Goal: Transaction & Acquisition: Obtain resource

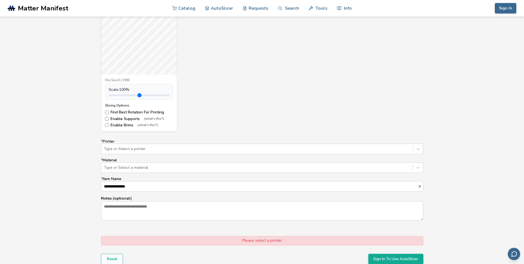
scroll to position [248, 0]
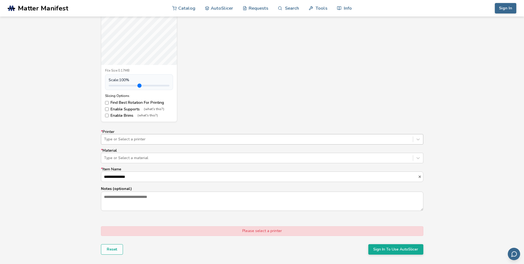
click at [142, 143] on div "Type or Select a printer" at bounding box center [262, 139] width 322 height 10
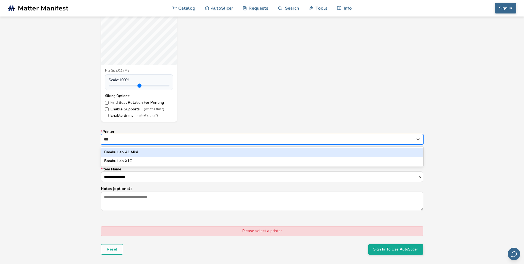
type input "****"
click at [137, 151] on div "Bambu Lab A1 Mini" at bounding box center [262, 152] width 322 height 9
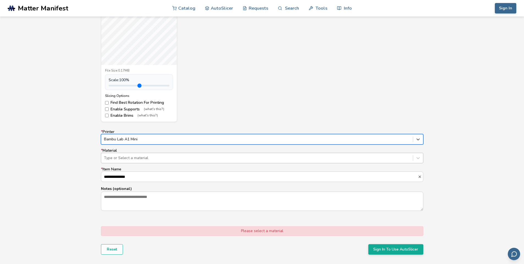
click at [136, 156] on div at bounding box center [257, 158] width 306 height 6
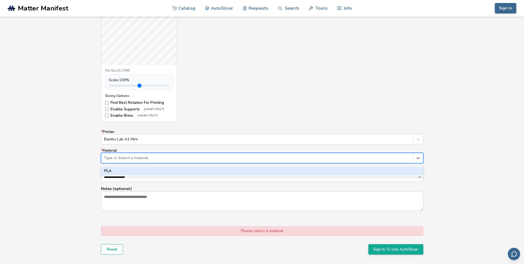
click at [132, 172] on div "PLA" at bounding box center [262, 170] width 322 height 9
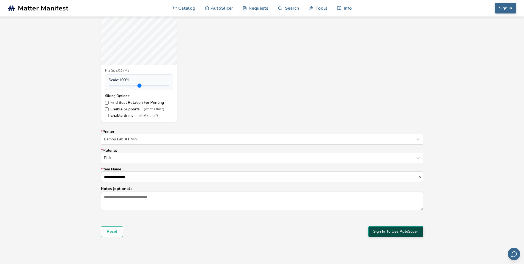
click at [389, 232] on button "Sign In To Use AutoSlicer" at bounding box center [395, 231] width 55 height 10
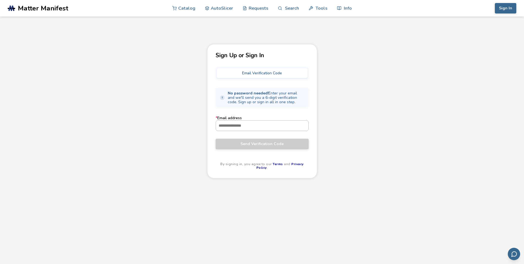
click at [244, 121] on input "* Email address" at bounding box center [262, 125] width 92 height 10
type input "**********"
click at [254, 144] on span "Send Verification Code" at bounding box center [262, 144] width 85 height 4
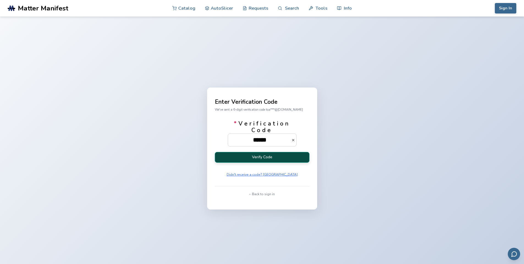
type input "******"
click at [274, 153] on button "Verify Code" at bounding box center [262, 157] width 95 height 11
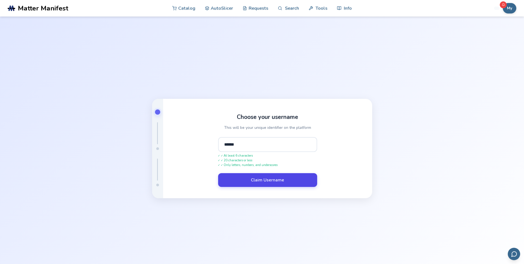
type input "******"
click at [267, 182] on button "Claim Username" at bounding box center [267, 180] width 99 height 14
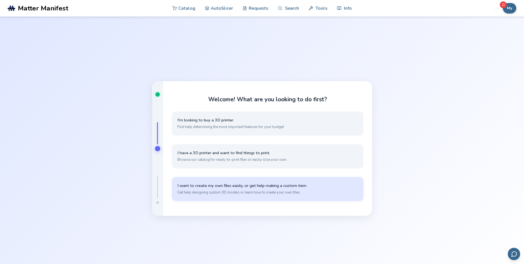
click at [235, 181] on button "I want to create my own files easily, or get help making a custom item Get help…" at bounding box center [267, 189] width 191 height 24
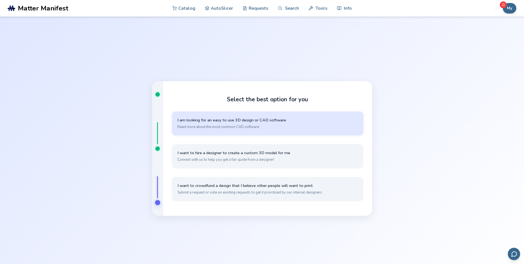
click at [226, 121] on span "I am looking for an easy to use 3D design or CAD software" at bounding box center [267, 119] width 180 height 5
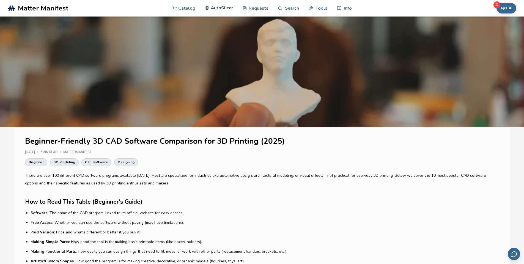
click at [216, 7] on link "AutoSlicer" at bounding box center [219, 8] width 28 height 17
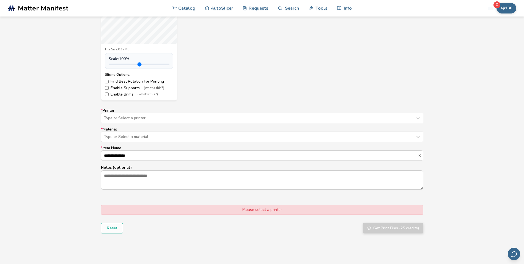
scroll to position [275, 0]
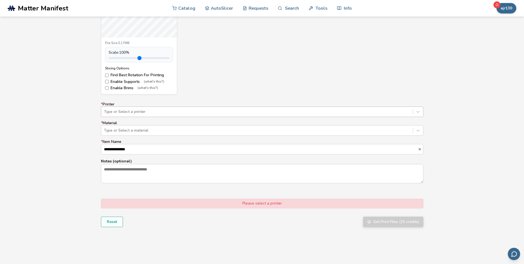
click at [145, 108] on div "Type or Select a printer" at bounding box center [257, 112] width 312 height 8
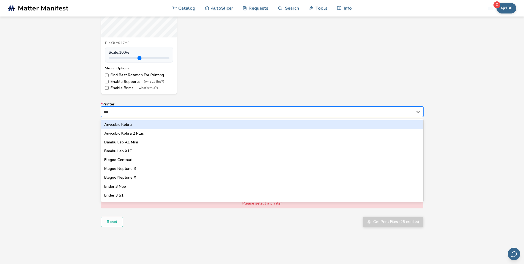
type input "****"
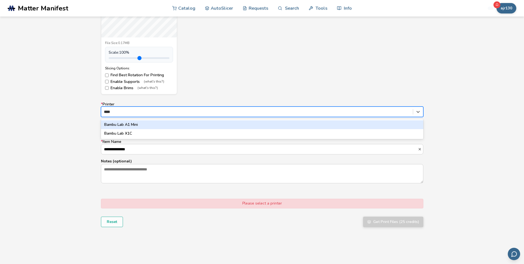
click at [144, 126] on div "Bambu Lab A1 Mini" at bounding box center [262, 124] width 322 height 9
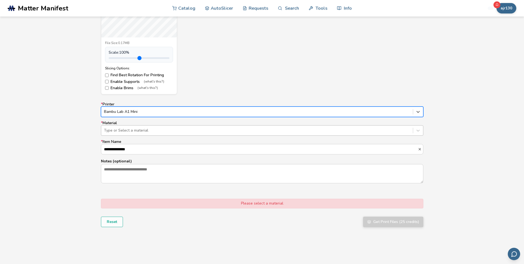
click at [143, 129] on div at bounding box center [257, 131] width 306 height 6
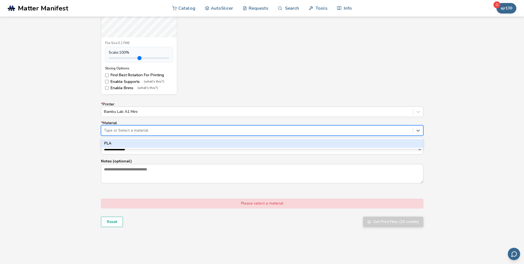
click at [134, 144] on div "PLA" at bounding box center [262, 143] width 322 height 9
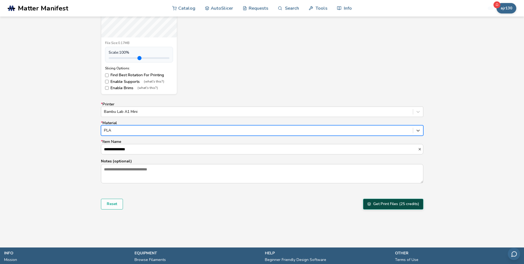
click at [391, 204] on button "Get Print Files (25 credits)" at bounding box center [393, 204] width 60 height 10
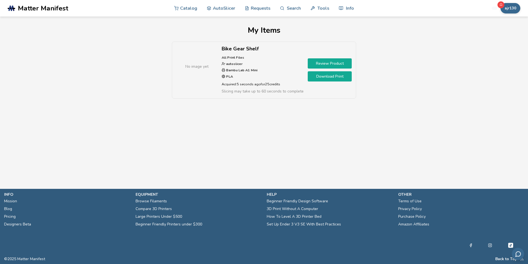
click at [324, 63] on link "Review Product" at bounding box center [330, 63] width 44 height 10
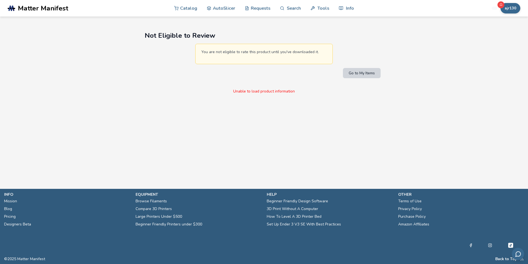
click at [364, 72] on button "Go to My Items" at bounding box center [362, 73] width 38 height 10
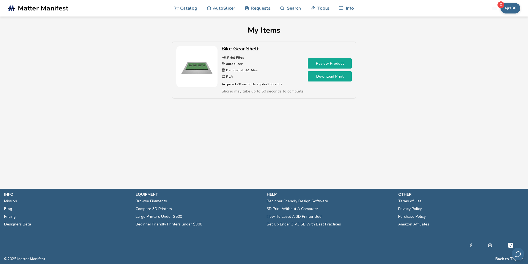
click at [334, 74] on link "Download Print" at bounding box center [330, 76] width 44 height 10
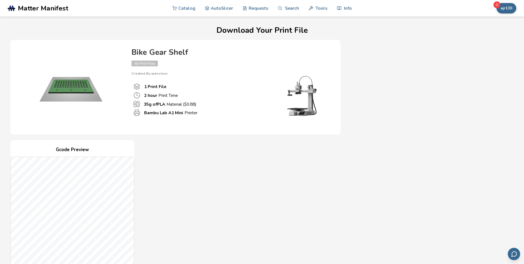
scroll to position [83, 0]
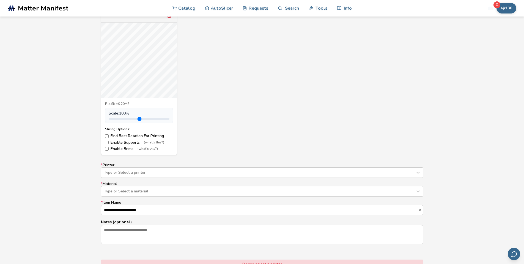
scroll to position [248, 0]
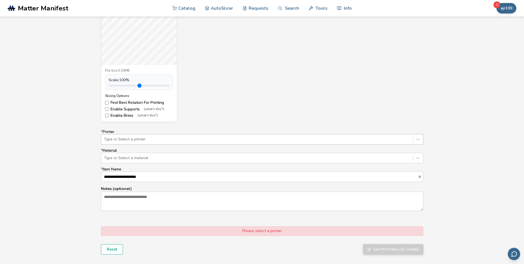
click at [109, 140] on div at bounding box center [257, 139] width 306 height 6
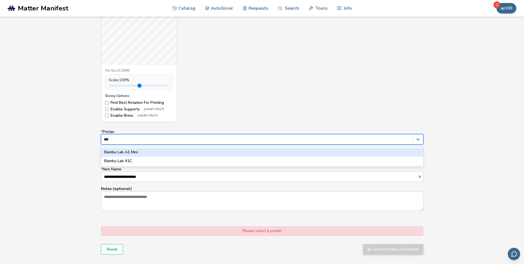
type input "****"
click at [122, 152] on div "Bambu Lab A1 Mini" at bounding box center [262, 152] width 322 height 9
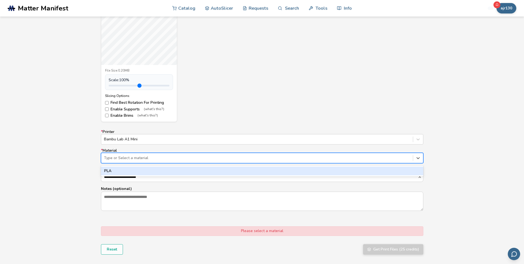
click at [122, 158] on div at bounding box center [257, 158] width 306 height 6
click at [121, 169] on div "PLA" at bounding box center [262, 170] width 322 height 9
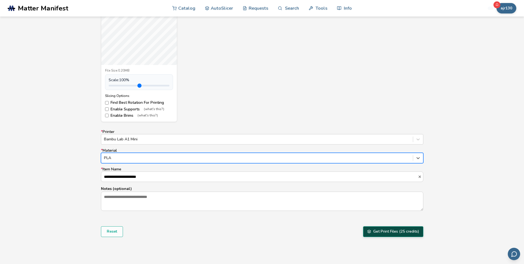
click at [398, 232] on button "Get Print Files (25 credits)" at bounding box center [393, 231] width 60 height 10
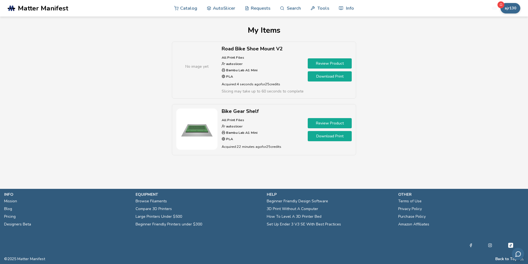
click at [331, 76] on link "Download Print" at bounding box center [330, 76] width 44 height 10
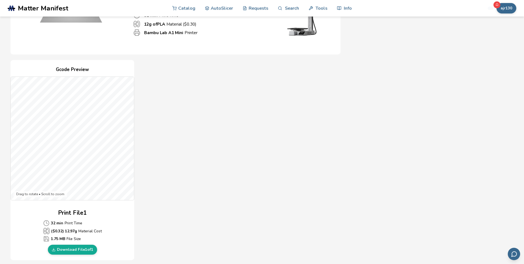
scroll to position [83, 0]
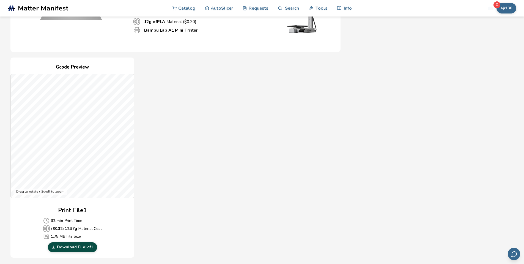
click at [79, 245] on link "Download File 1 of 1" at bounding box center [72, 247] width 49 height 10
